Goal: Task Accomplishment & Management: Manage account settings

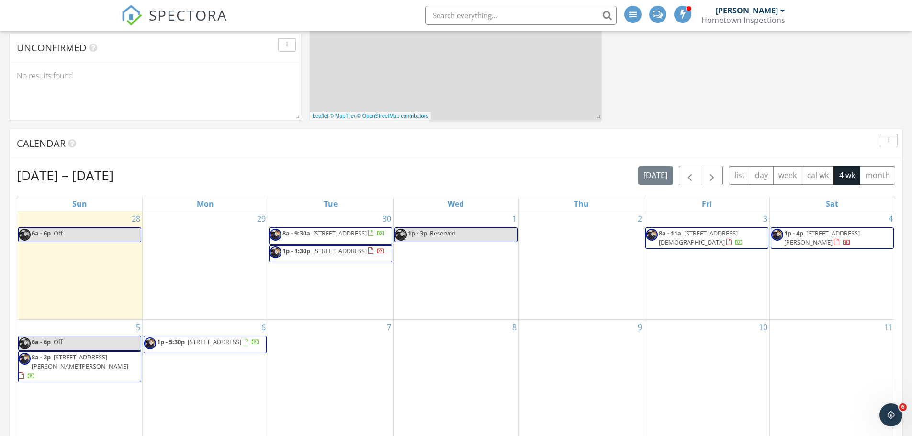
scroll to position [383, 0]
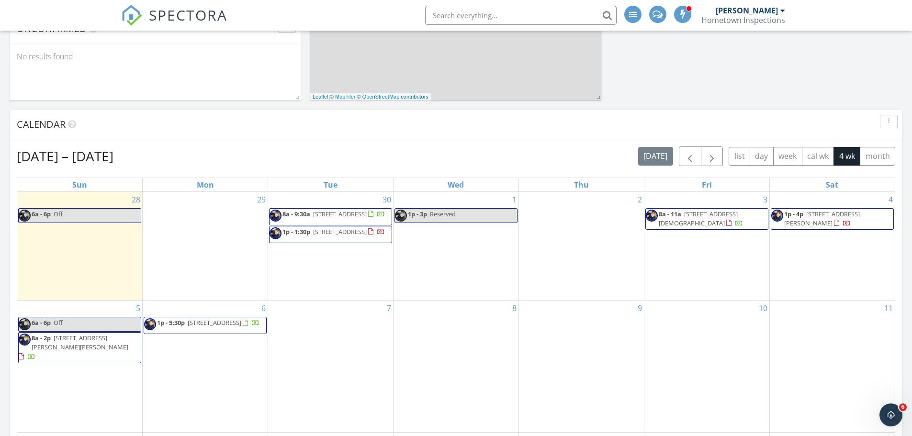
click at [120, 217] on link "6a - 6p Off" at bounding box center [79, 215] width 123 height 15
select select "8"
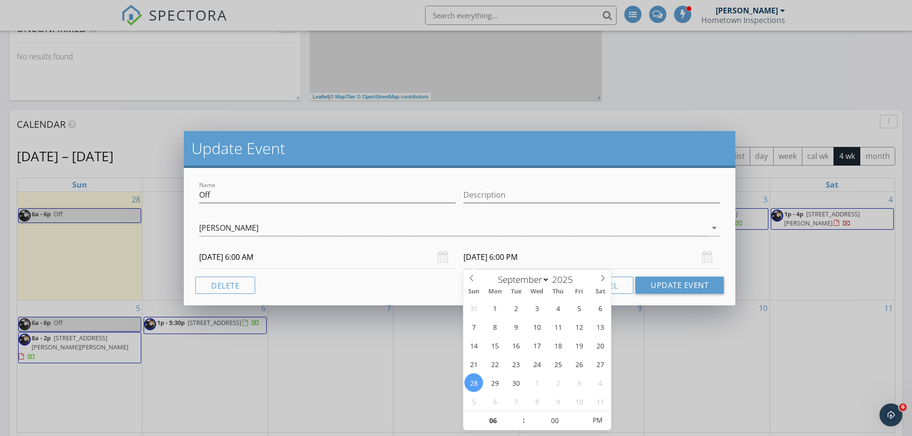
click at [516, 257] on input "09/28/2025 6:00 PM" at bounding box center [592, 257] width 257 height 23
type input "09/29/2025 6:00 PM"
click at [572, 264] on input "09/29/2025 6:00 PM" at bounding box center [592, 257] width 257 height 23
click at [657, 281] on button "Update Event" at bounding box center [680, 285] width 89 height 17
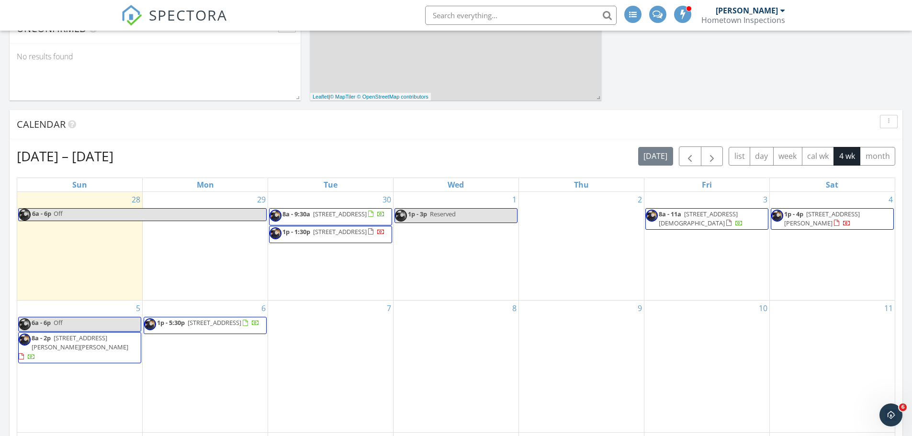
click at [357, 215] on span "3592 Freedomtown Rd, Crisfield 21817" at bounding box center [340, 214] width 54 height 9
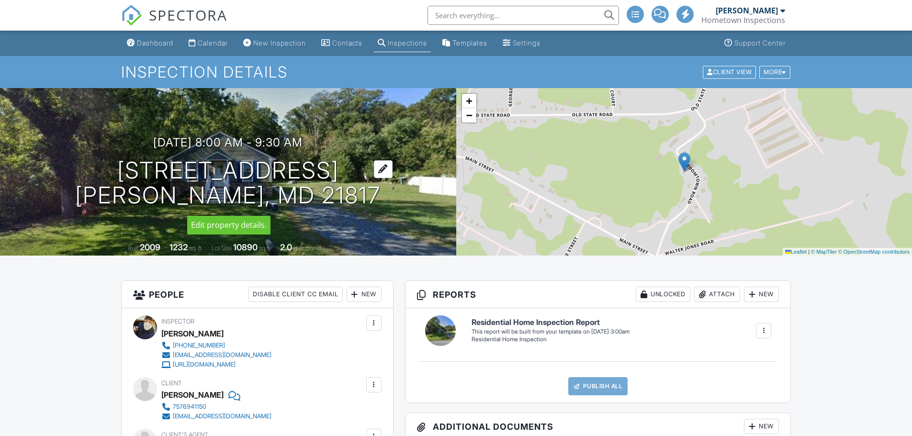
drag, startPoint x: 364, startPoint y: 199, endPoint x: 157, endPoint y: 181, distance: 208.6
click at [157, 181] on h1 "3592 Freedomtown Rd Crisfield, MD 21817" at bounding box center [228, 183] width 306 height 51
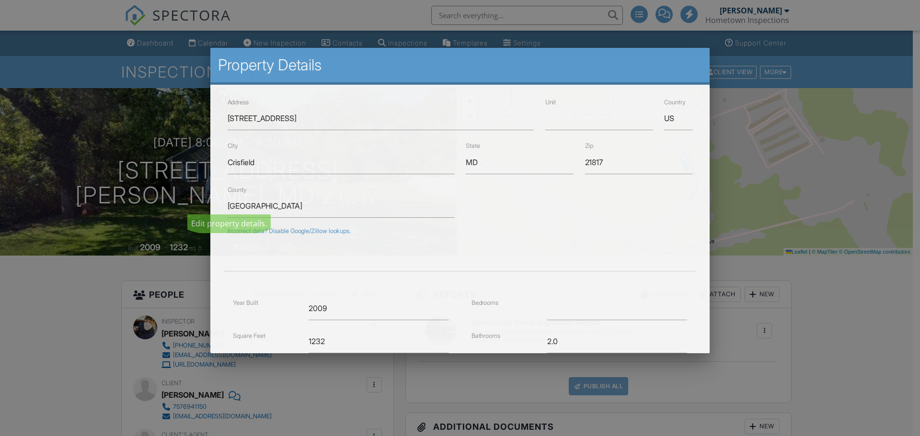
click at [156, 181] on div at bounding box center [460, 224] width 920 height 545
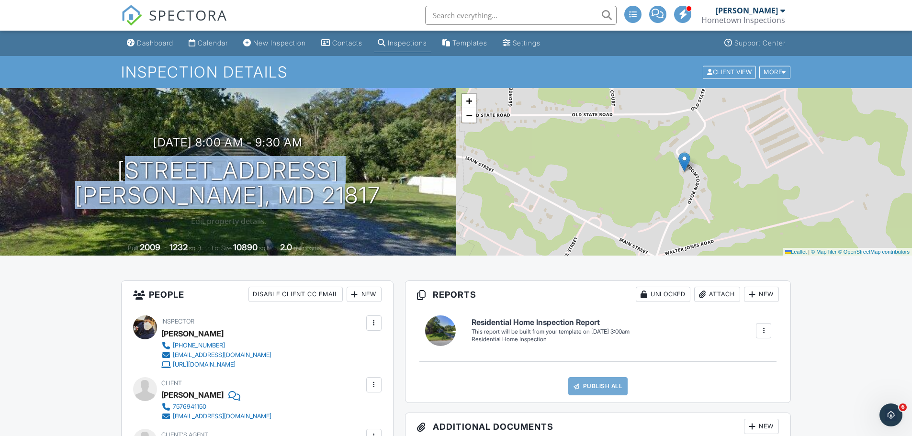
drag, startPoint x: 352, startPoint y: 198, endPoint x: 57, endPoint y: 171, distance: 295.8
click at [57, 171] on div "09/30/2025 8:00 am - 9:30 am 3592 Freedomtown Rd Crisfield, MD 21817" at bounding box center [228, 172] width 456 height 72
copy h1 "3592 Freedomtown Rd Crisfield, MD 21817"
click at [168, 40] on div "Dashboard" at bounding box center [155, 43] width 36 height 8
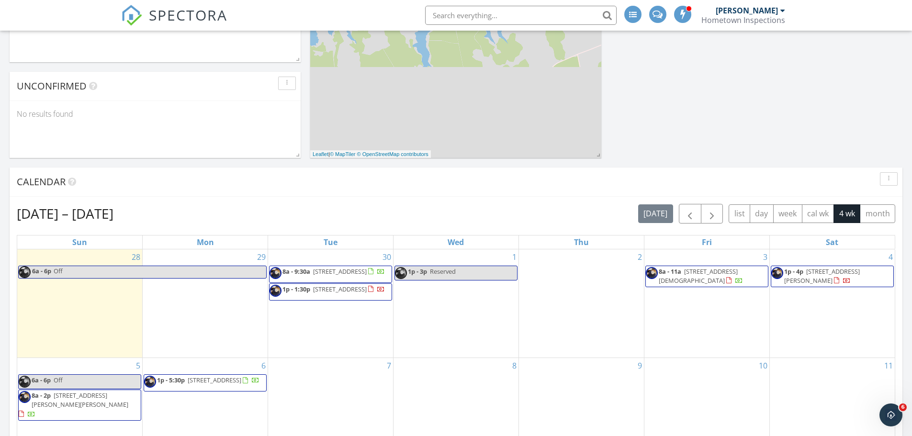
scroll to position [335, 0]
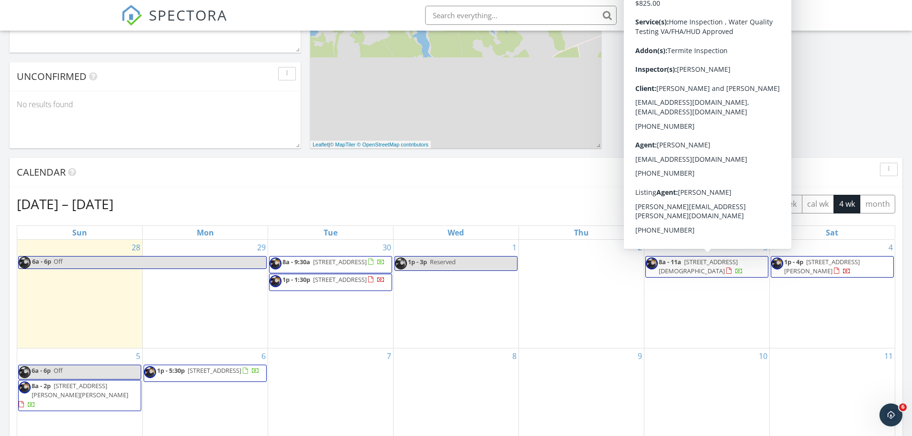
click at [718, 265] on span "[STREET_ADDRESS][DEMOGRAPHIC_DATA]" at bounding box center [698, 267] width 79 height 18
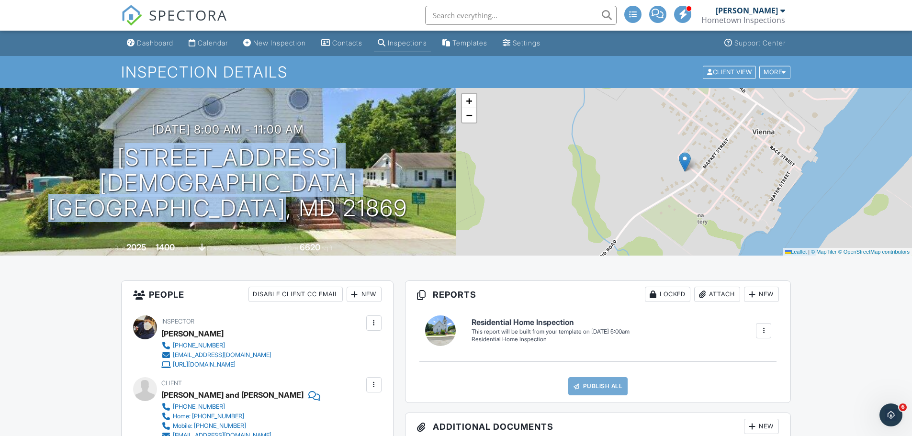
drag, startPoint x: 358, startPoint y: 201, endPoint x: 94, endPoint y: 179, distance: 264.3
click at [94, 179] on div "10/03/2025 8:00 am - 11:00 am 300 Church St Vienna, MD 21869" at bounding box center [228, 172] width 456 height 98
copy h1 "300 Church St Vienna, MD 21869"
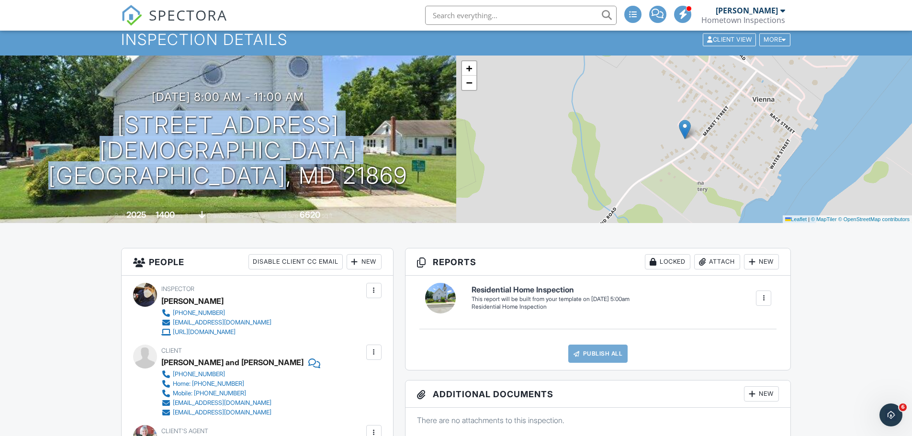
scroll to position [144, 0]
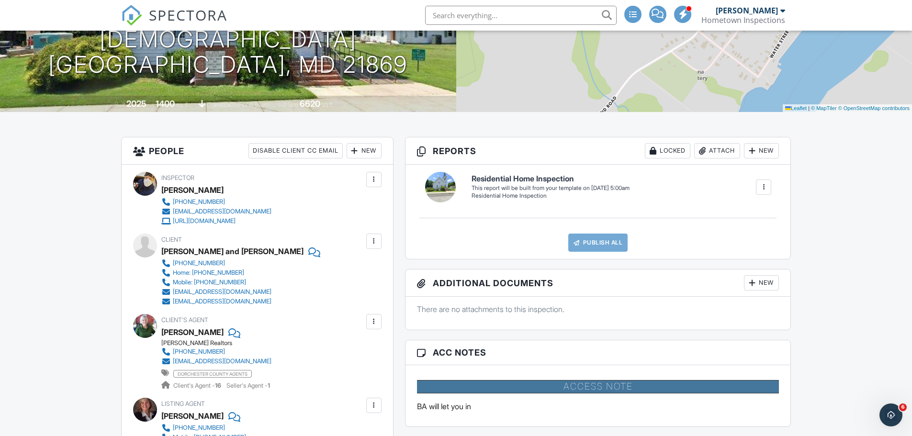
click at [516, 13] on input "text" at bounding box center [521, 15] width 192 height 19
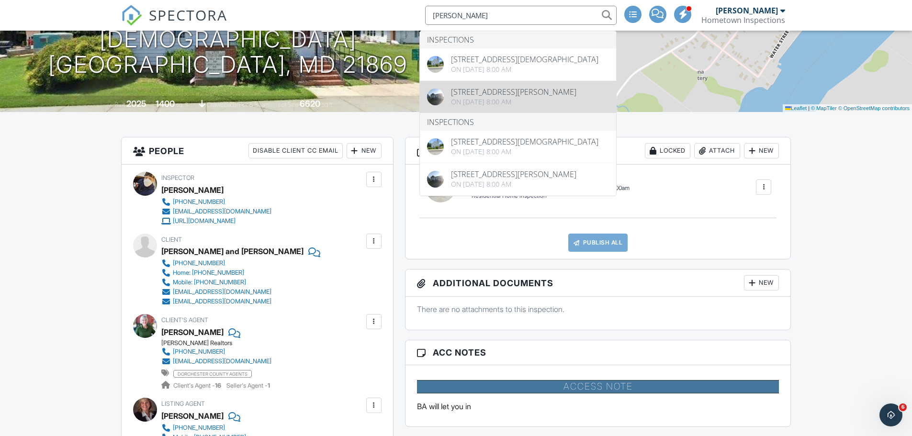
type input "erin riggin"
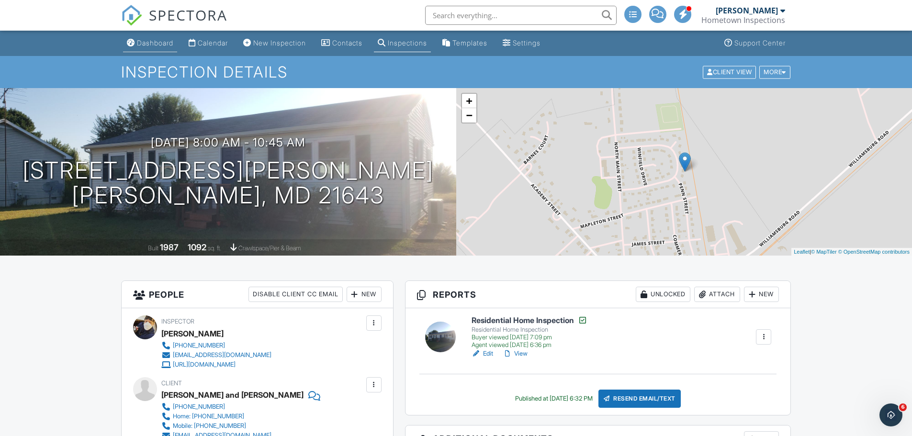
click at [153, 41] on div "Dashboard" at bounding box center [155, 43] width 36 height 8
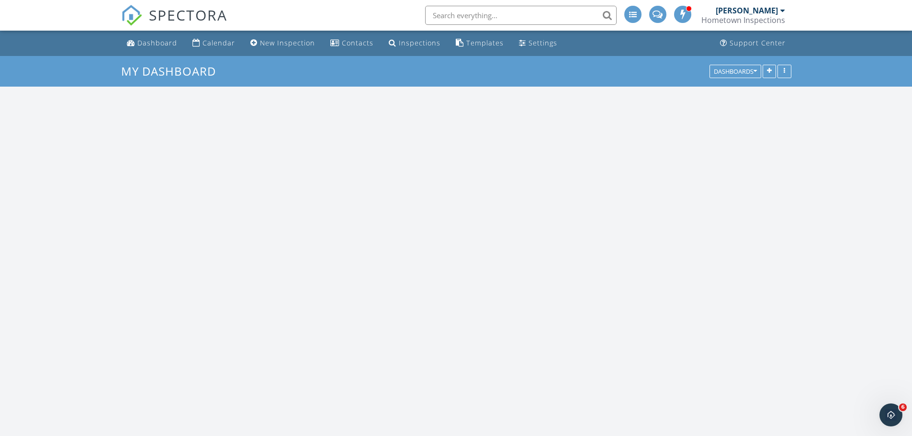
scroll to position [1365, 927]
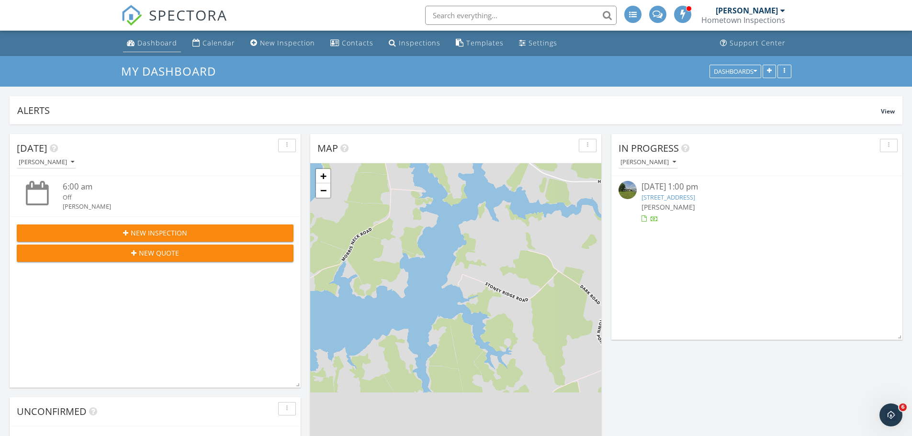
click at [171, 41] on div "Dashboard" at bounding box center [157, 42] width 40 height 9
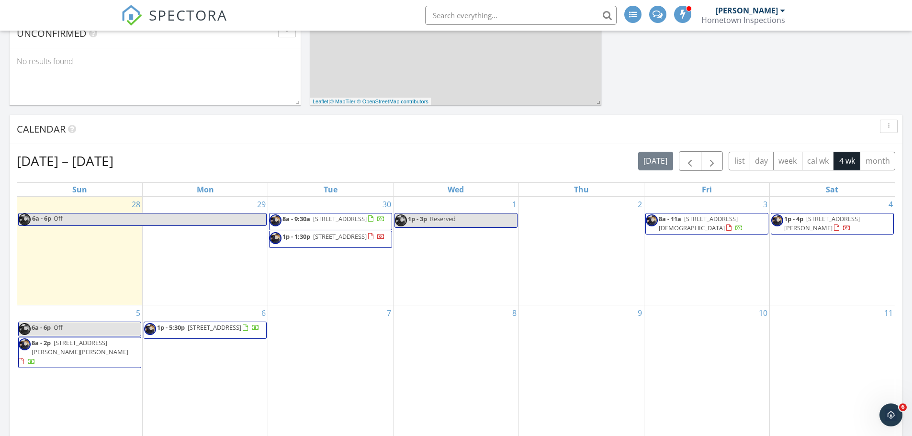
scroll to position [383, 0]
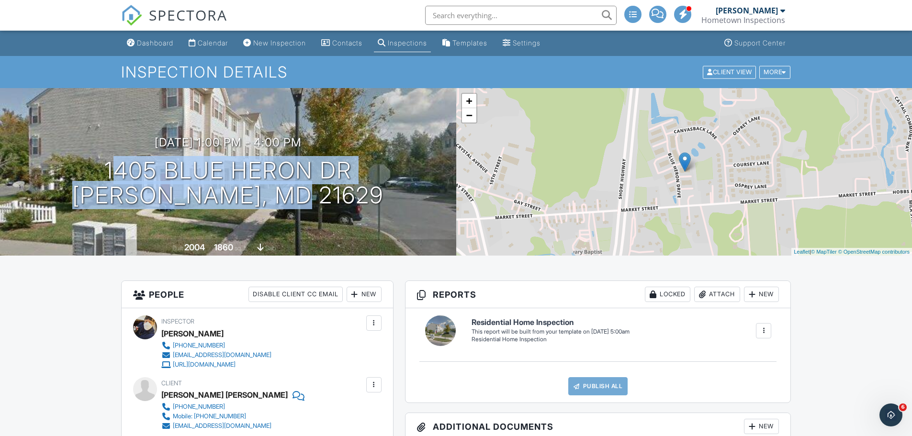
drag, startPoint x: 0, startPoint y: 0, endPoint x: 83, endPoint y: 173, distance: 191.7
click at [83, 173] on div "10/04/2025 1:00 pm - 4:00 pm 1405 Blue Heron Dr Denton, MD 21629" at bounding box center [228, 172] width 456 height 72
copy h1 "1405 Blue Heron Dr Denton, MD 21629"
click at [162, 38] on link "Dashboard" at bounding box center [150, 43] width 54 height 18
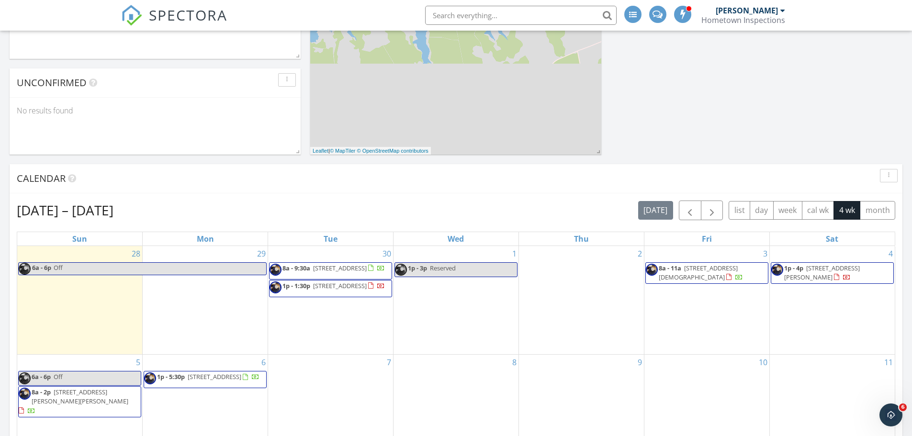
scroll to position [431, 0]
